Goal: Information Seeking & Learning: Learn about a topic

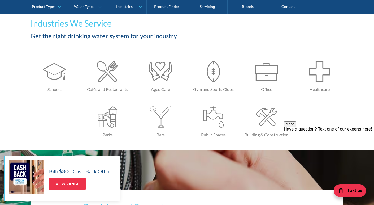
click at [110, 162] on div at bounding box center [112, 161] width 5 height 5
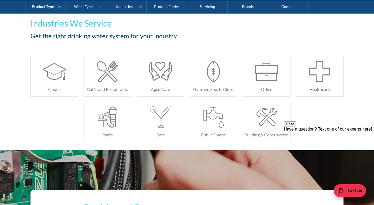
click at [296, 127] on button "close" at bounding box center [290, 124] width 12 height 6
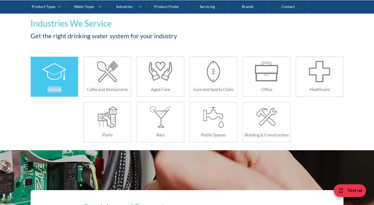
drag, startPoint x: 17, startPoint y: 84, endPoint x: 74, endPoint y: 89, distance: 57.3
click at [74, 89] on div "Industries We Service Get the right drinking water system for your industry Sch…" at bounding box center [187, 83] width 374 height 133
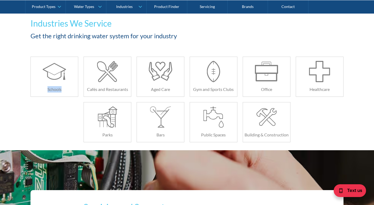
copy h6 "Schools"
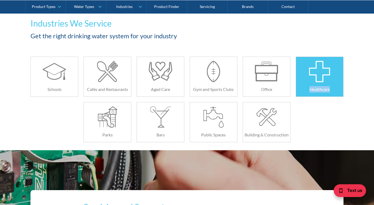
drag, startPoint x: 294, startPoint y: 87, endPoint x: 331, endPoint y: 93, distance: 37.4
click at [331, 93] on div "Healthcare" at bounding box center [319, 77] width 53 height 40
copy h6 "Healthcare"
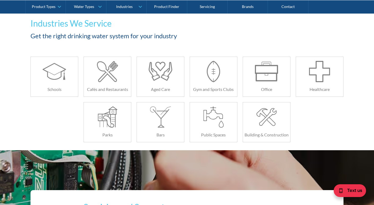
click at [0, 90] on div "Industries We Service Get the right drinking water system for your industry Sch…" at bounding box center [187, 83] width 374 height 133
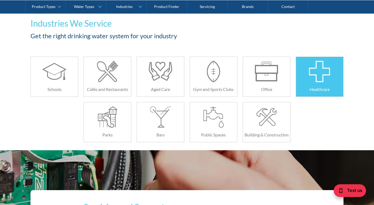
click at [311, 77] on div at bounding box center [320, 71] width 24 height 21
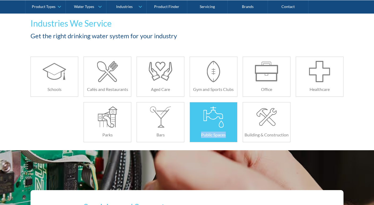
drag, startPoint x: 186, startPoint y: 132, endPoint x: 234, endPoint y: 137, distance: 48.0
click at [234, 137] on div "Schools Cafés and Restaurants Aged Care Gym and Sports Clubs Office Healthcare …" at bounding box center [187, 102] width 318 height 91
copy div "Public Spaces"
